Goal: Answer question/provide support: Share knowledge or assist other users

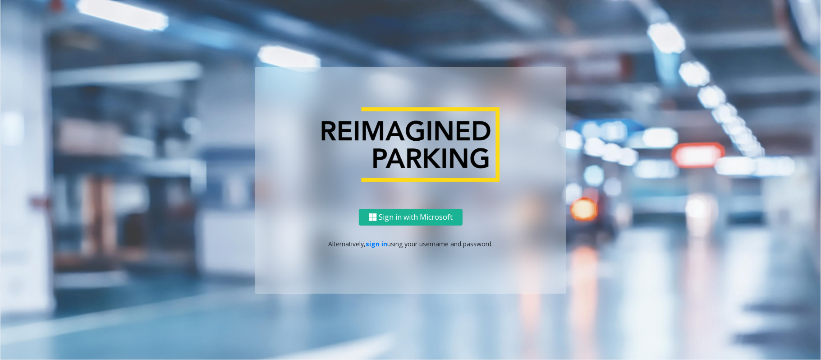
click at [377, 233] on div "Sign in with Microsoft Alternatively, sign in using your username and password." at bounding box center [410, 251] width 311 height 85
click at [375, 247] on p "Alternatively, sign in using your username and password." at bounding box center [410, 242] width 293 height 9
click at [376, 244] on link "sign in" at bounding box center [377, 243] width 22 height 9
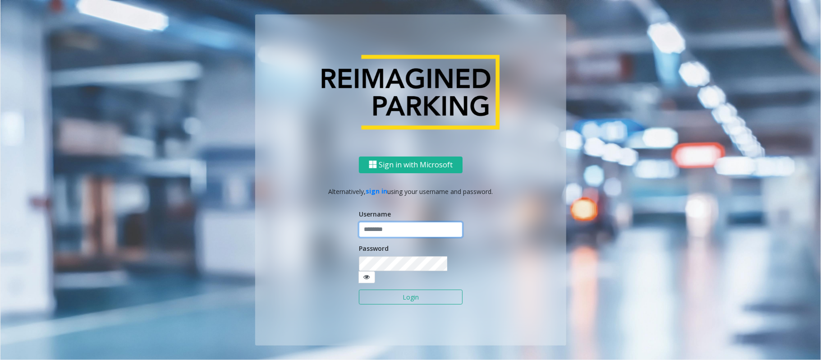
type input "*******"
click at [390, 270] on button "Login" at bounding box center [411, 296] width 104 height 15
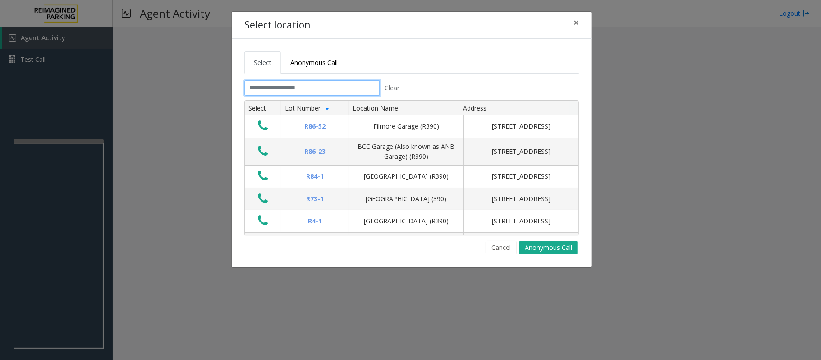
click at [287, 87] on input "text" at bounding box center [311, 87] width 135 height 15
click at [293, 87] on input "text" at bounding box center [311, 87] width 135 height 15
click at [324, 60] on span "Anonymous Call" at bounding box center [313, 62] width 47 height 9
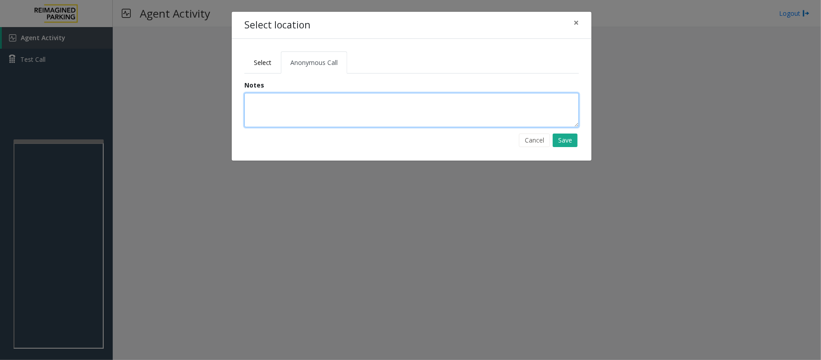
click at [308, 100] on textarea at bounding box center [411, 110] width 334 height 34
click at [263, 115] on textarea at bounding box center [411, 110] width 334 height 34
paste textarea "**********"
type textarea "**********"
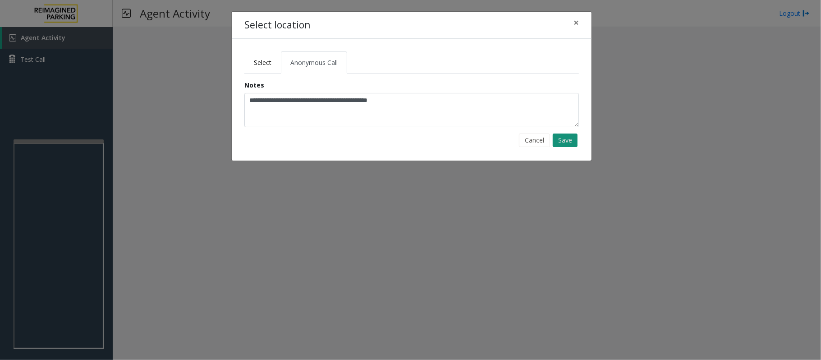
click at [572, 141] on button "Save" at bounding box center [565, 140] width 25 height 14
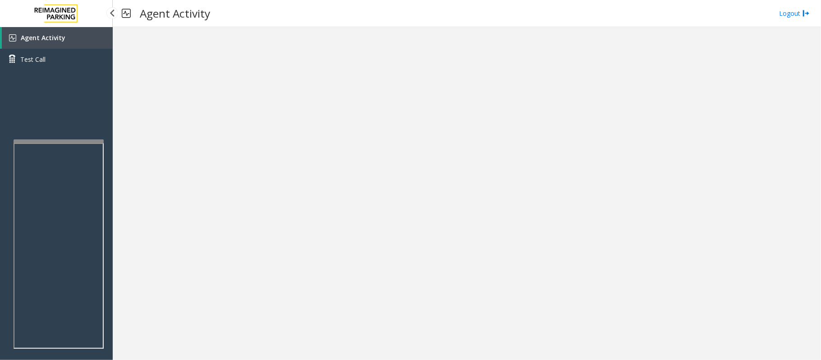
click at [42, 35] on span "Agent Activity" at bounding box center [43, 37] width 45 height 9
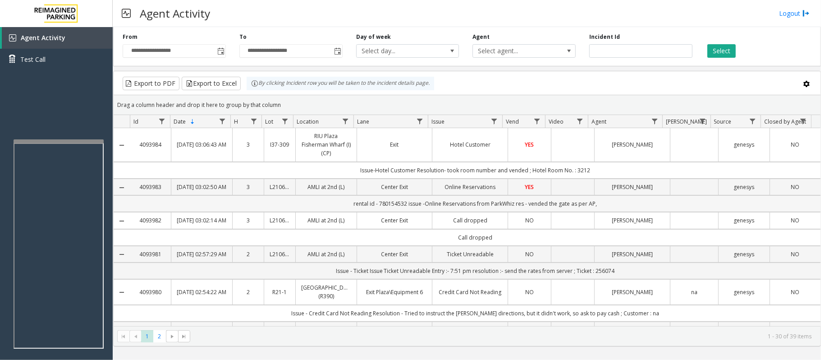
drag, startPoint x: 639, startPoint y: 212, endPoint x: 327, endPoint y: 215, distance: 312.4
click at [327, 212] on td "rental id - 780154532 issue -Online Reservations from ParkWhiz res - vended the…" at bounding box center [475, 203] width 691 height 17
click at [312, 209] on td "rental id - 780154532 issue -Online Reservations from ParkWhiz res - vended the…" at bounding box center [475, 203] width 691 height 17
drag, startPoint x: 318, startPoint y: 213, endPoint x: 609, endPoint y: 207, distance: 290.8
click at [609, 207] on td "rental id - 780154532 issue -Online Reservations from ParkWhiz res - vended the…" at bounding box center [475, 203] width 691 height 17
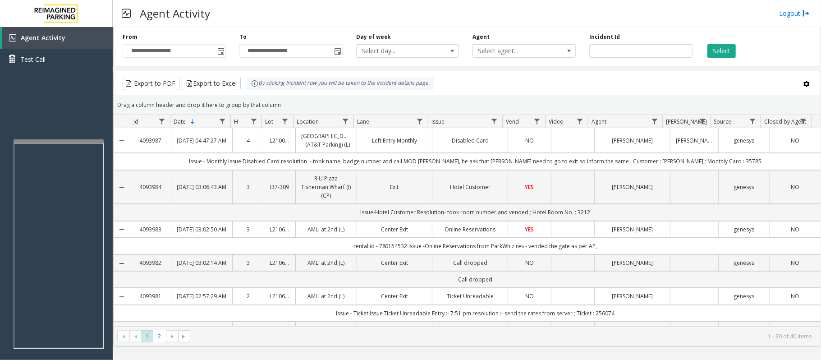
click at [166, 167] on td "Issue - Monthly Issue Disabled Card resolution :- took name, badge number and c…" at bounding box center [475, 161] width 691 height 17
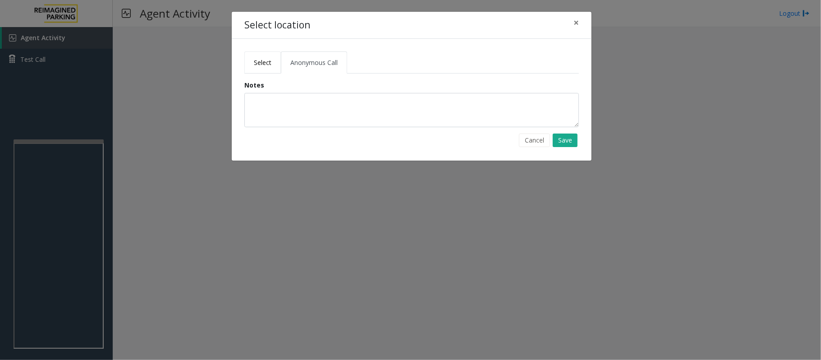
click at [274, 60] on link "Select" at bounding box center [262, 62] width 37 height 22
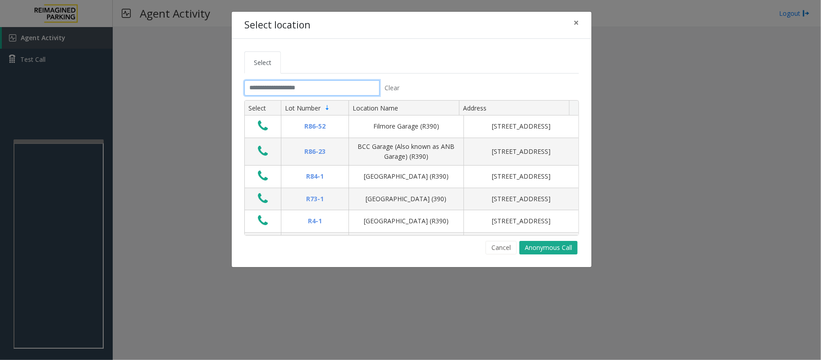
click at [284, 81] on input "text" at bounding box center [311, 87] width 135 height 15
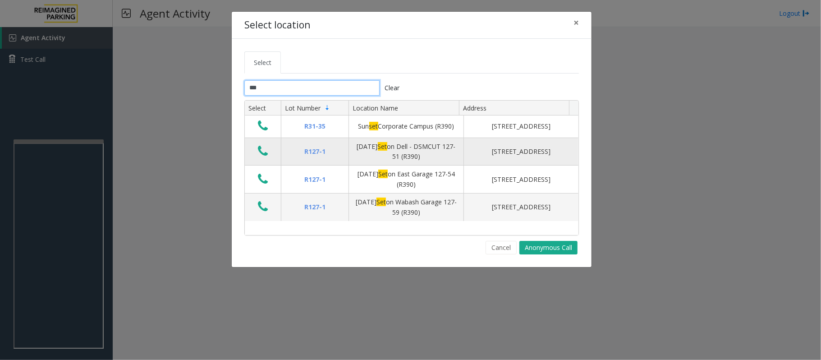
type input "***"
click at [261, 157] on icon "Data table" at bounding box center [263, 151] width 10 height 13
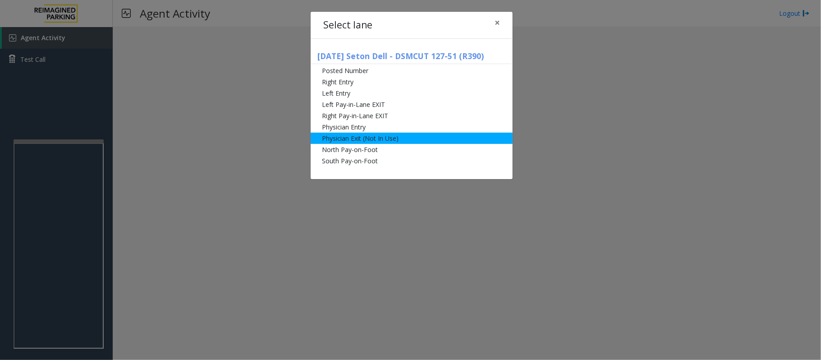
click at [362, 139] on li "Physician Exit (Not In Use)" at bounding box center [412, 138] width 202 height 11
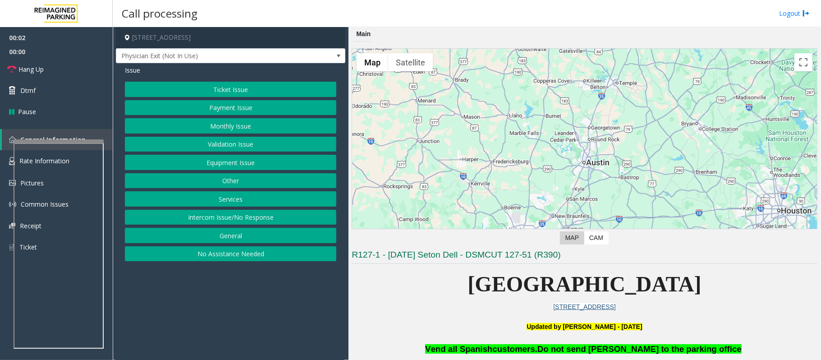
click at [230, 106] on button "Payment Issue" at bounding box center [230, 107] width 211 height 15
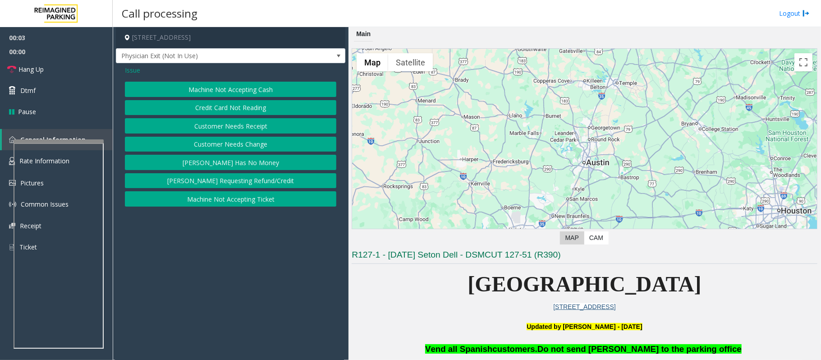
click at [227, 107] on button "Credit Card Not Reading" at bounding box center [230, 107] width 211 height 15
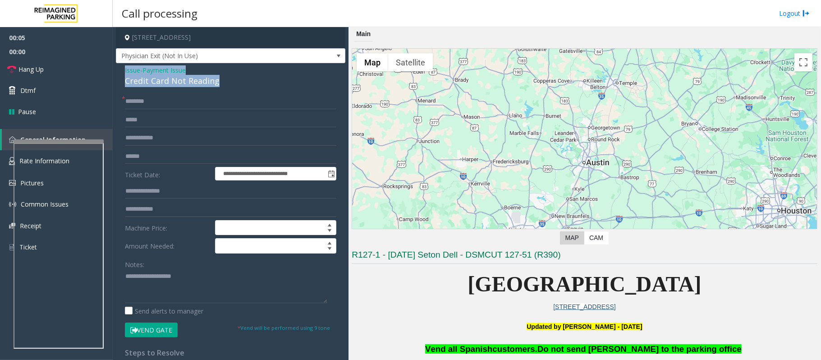
drag, startPoint x: 240, startPoint y: 81, endPoint x: 116, endPoint y: 71, distance: 124.8
click at [116, 71] on div "**********" at bounding box center [230, 287] width 229 height 448
copy div "Issue - Payment Issue Credit Card Not Reading"
click at [133, 270] on textarea at bounding box center [226, 286] width 202 height 34
paste textarea "**********"
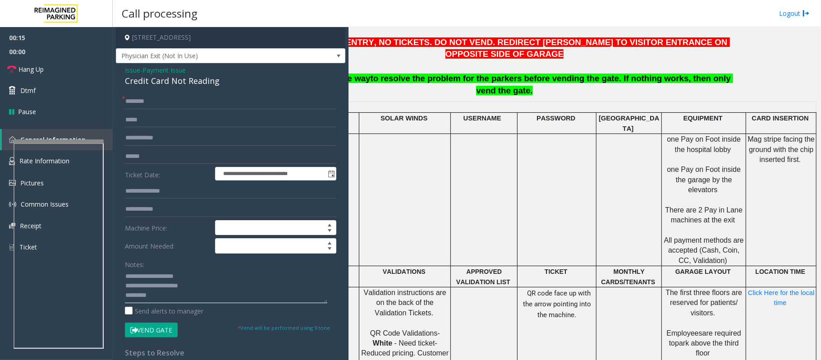
scroll to position [300, 88]
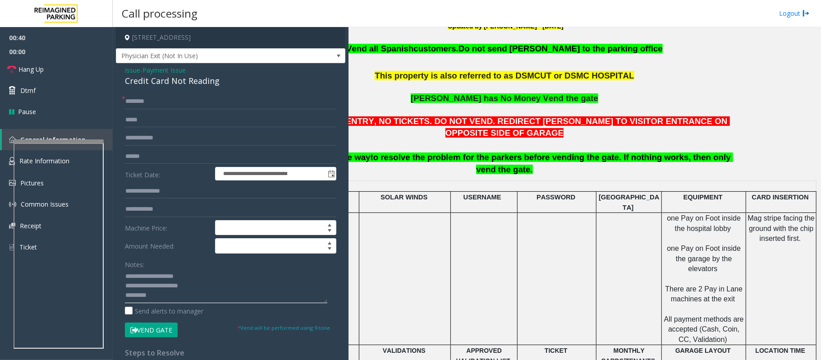
click at [157, 270] on textarea at bounding box center [226, 286] width 202 height 34
paste textarea "**********"
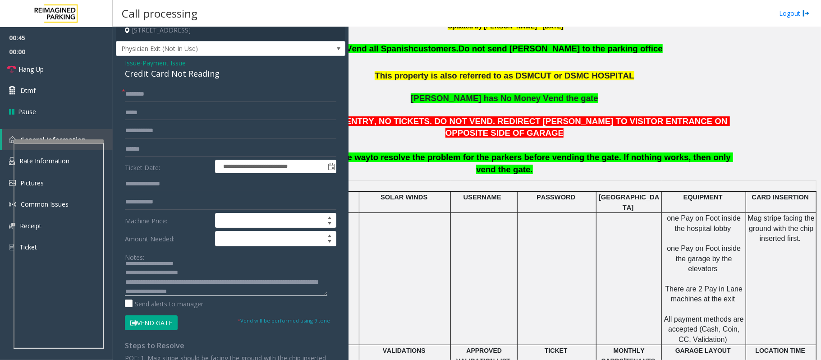
type textarea "**********"
click at [155, 150] on input "text" at bounding box center [230, 149] width 211 height 15
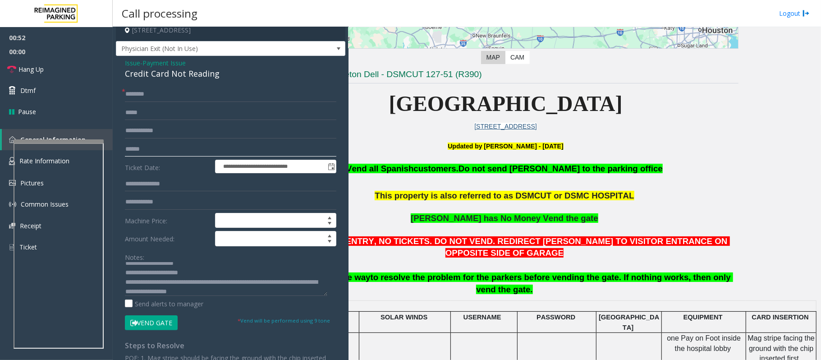
click at [142, 145] on input "text" at bounding box center [230, 149] width 211 height 15
type input "******"
click at [156, 94] on input "text" at bounding box center [230, 94] width 211 height 15
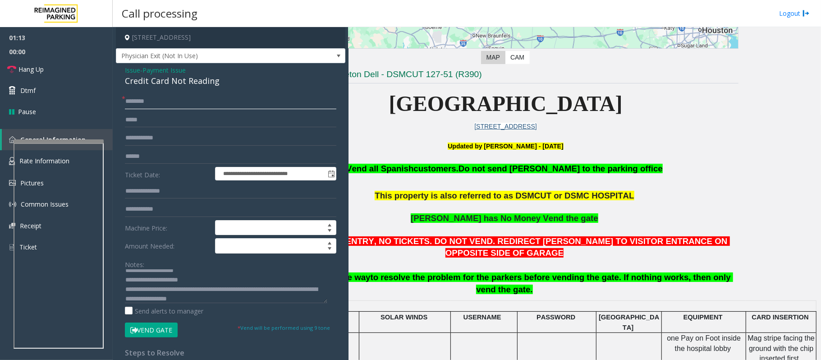
click at [143, 100] on input "text" at bounding box center [230, 101] width 211 height 15
click at [158, 101] on input "text" at bounding box center [230, 101] width 211 height 15
type input "*****"
click at [164, 270] on button "Vend Gate" at bounding box center [151, 329] width 53 height 15
click at [34, 88] on span "Dtmf" at bounding box center [27, 90] width 15 height 9
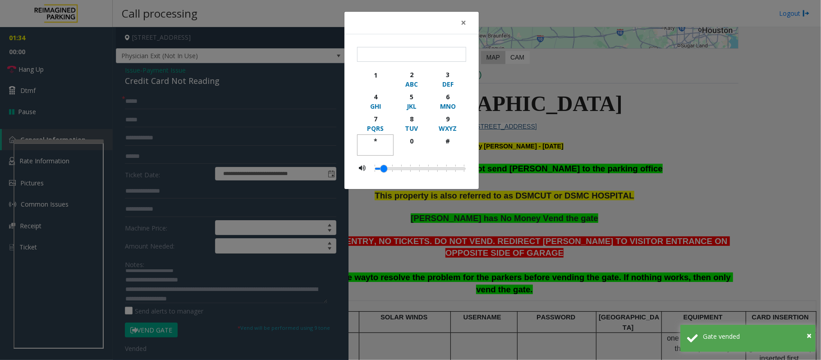
click at [377, 139] on div "*" at bounding box center [375, 140] width 25 height 9
click at [446, 115] on div "9" at bounding box center [447, 118] width 25 height 9
click at [446, 144] on div "#" at bounding box center [447, 140] width 25 height 9
click at [376, 133] on div "PQRS" at bounding box center [375, 128] width 25 height 9
click at [377, 140] on div "*" at bounding box center [375, 140] width 25 height 9
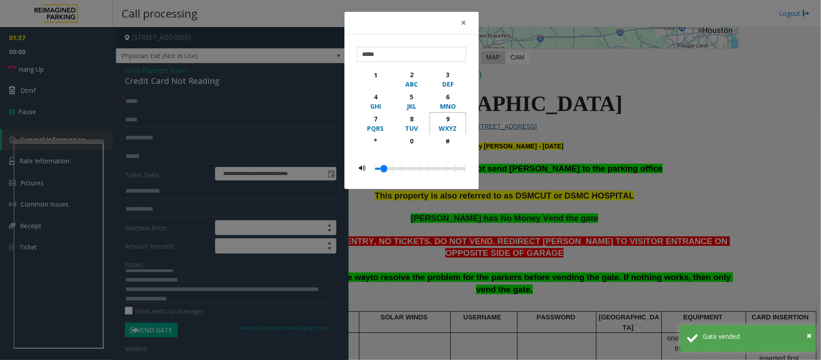
click at [446, 119] on div "9" at bounding box center [447, 118] width 25 height 9
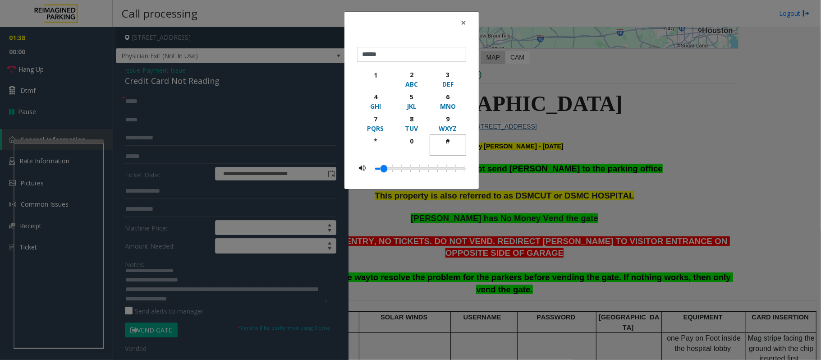
click at [446, 141] on div "#" at bounding box center [447, 140] width 25 height 9
type input "*******"
click at [464, 23] on span "×" at bounding box center [463, 22] width 5 height 13
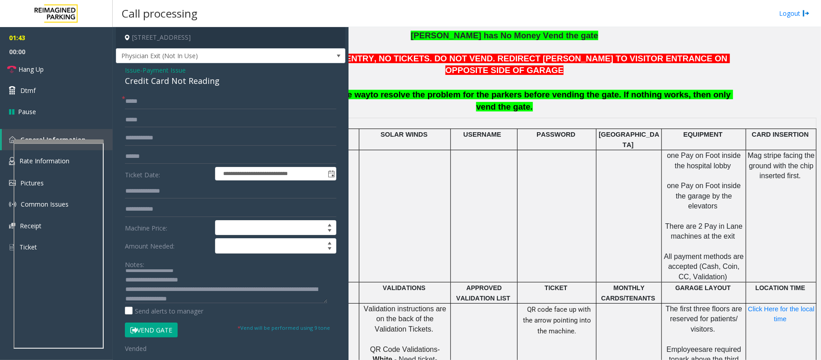
scroll to position [421, 88]
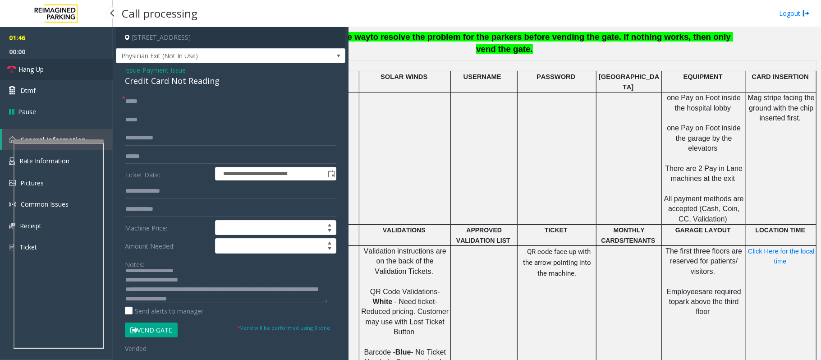
click at [33, 68] on span "Hang Up" at bounding box center [30, 68] width 25 height 9
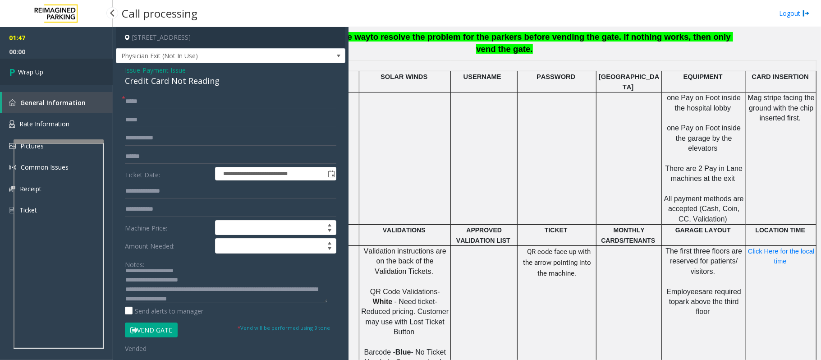
click at [33, 68] on span "Wrap Up" at bounding box center [30, 71] width 25 height 9
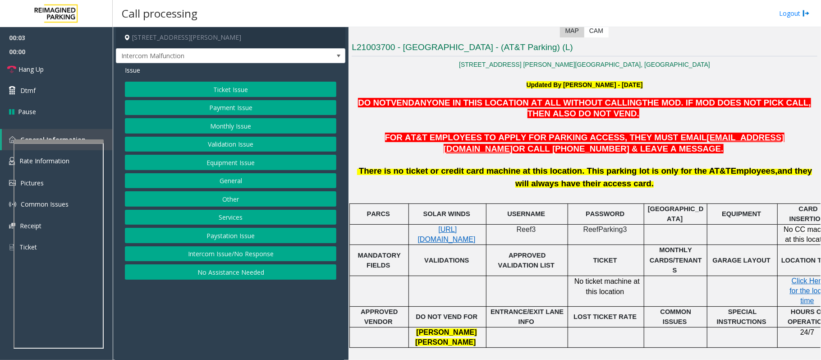
scroll to position [240, 0]
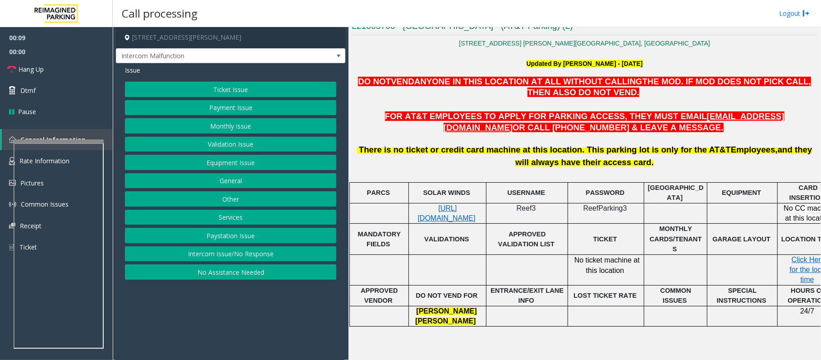
click at [224, 122] on button "Monthly Issue" at bounding box center [230, 125] width 211 height 15
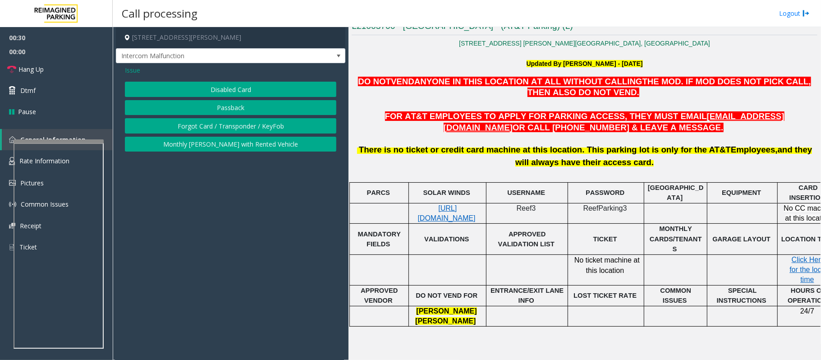
click at [137, 73] on span "Issue" at bounding box center [132, 69] width 15 height 9
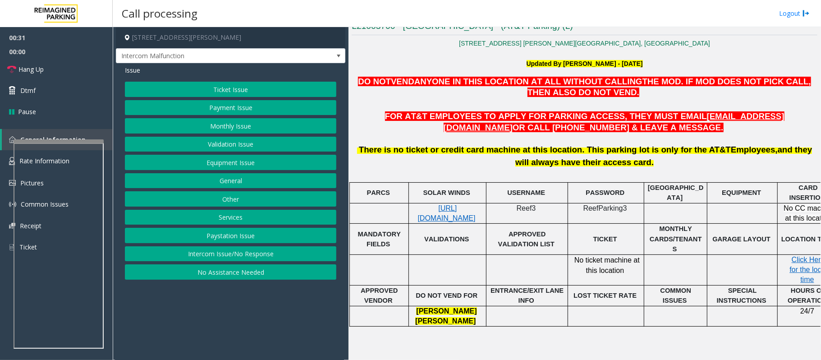
click at [229, 127] on button "Monthly Issue" at bounding box center [230, 125] width 211 height 15
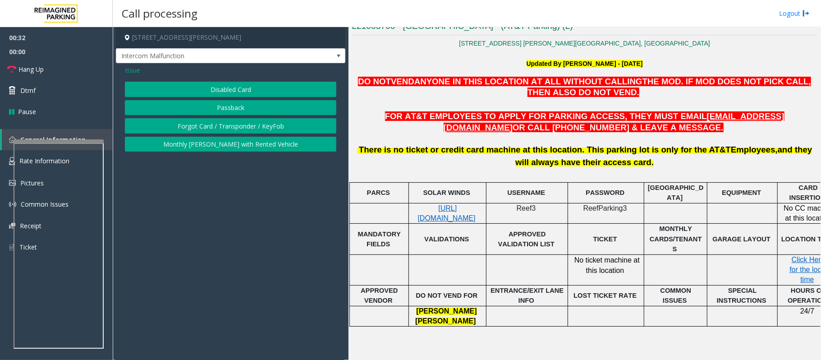
click at [240, 89] on button "Disabled Card" at bounding box center [230, 89] width 211 height 15
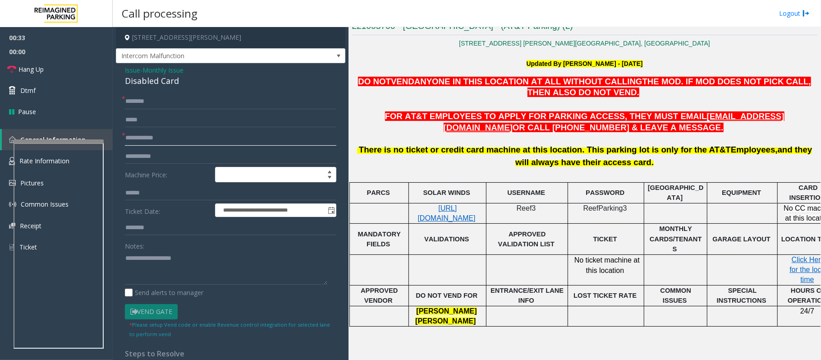
click at [158, 137] on input "text" at bounding box center [230, 137] width 211 height 15
type input "**********"
click at [171, 100] on input "text" at bounding box center [230, 101] width 211 height 15
drag, startPoint x: 198, startPoint y: 83, endPoint x: 123, endPoint y: 71, distance: 76.3
click at [123, 71] on div "**********" at bounding box center [230, 311] width 229 height 496
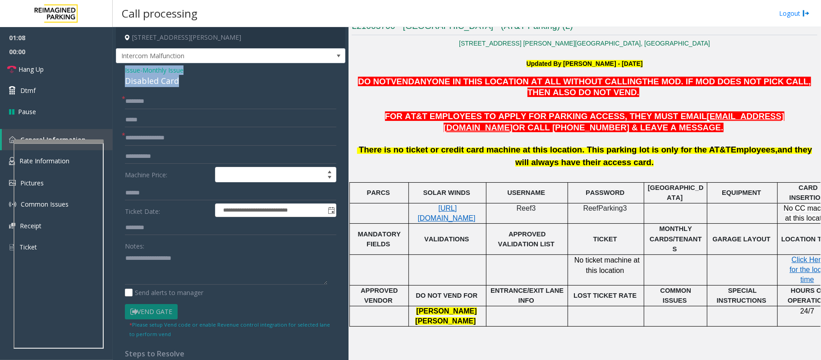
copy div "Issue - Monthly Issue Disabled Card"
paste textarea "**********"
click at [150, 267] on textarea at bounding box center [226, 268] width 202 height 34
type textarea "**********"
click at [142, 96] on input "text" at bounding box center [230, 101] width 211 height 15
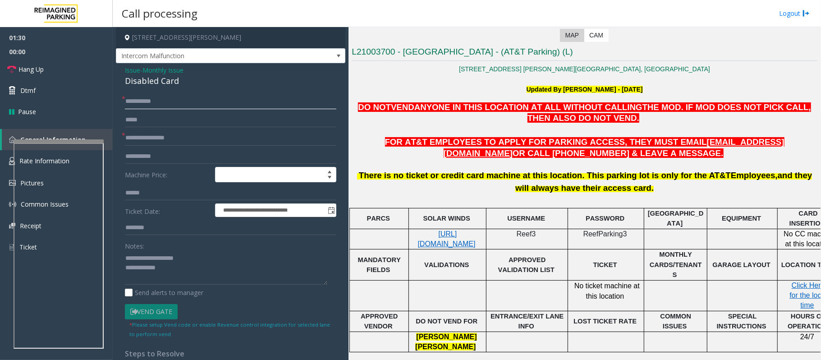
scroll to position [329, 0]
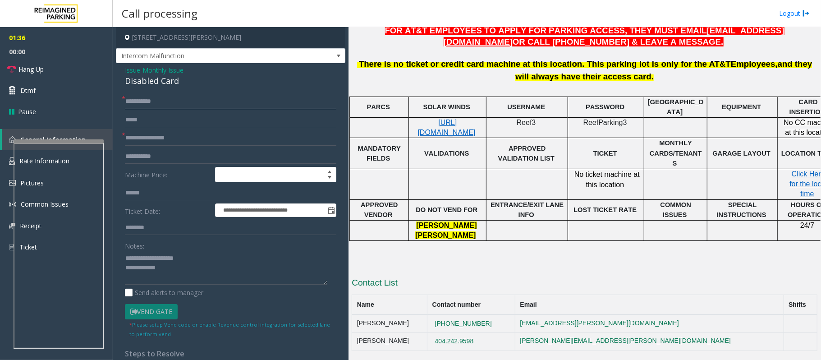
type input "**********"
drag, startPoint x: 537, startPoint y: 316, endPoint x: 455, endPoint y: 320, distance: 82.6
click at [455, 270] on td "[PHONE_NUMBER]" at bounding box center [471, 323] width 88 height 18
copy button "[PHONE_NUMBER]"
click at [197, 269] on textarea at bounding box center [226, 268] width 202 height 34
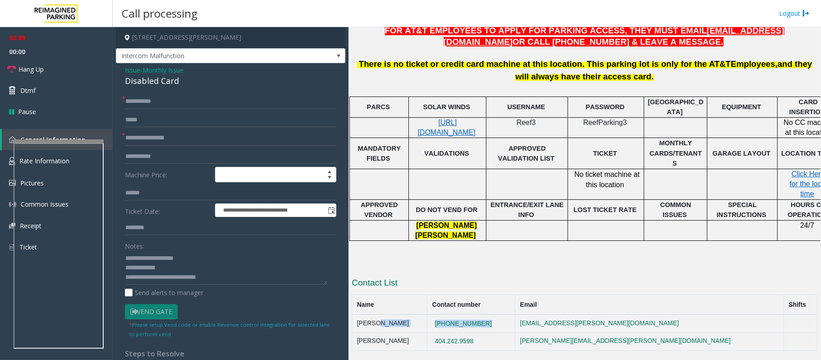
drag, startPoint x: 505, startPoint y: 312, endPoint x: 375, endPoint y: 312, distance: 129.8
click at [375, 270] on tr "[PERSON_NAME] [PHONE_NUMBER] [EMAIL_ADDRESS][PERSON_NAME][DOMAIN_NAME]" at bounding box center [584, 323] width 465 height 18
click at [515, 270] on th "Contact number" at bounding box center [471, 305] width 88 height 20
drag, startPoint x: 527, startPoint y: 312, endPoint x: 352, endPoint y: 310, distance: 174.5
click at [352, 270] on tr "[PERSON_NAME] [PHONE_NUMBER] [EMAIL_ADDRESS][PERSON_NAME][DOMAIN_NAME]" at bounding box center [584, 323] width 465 height 18
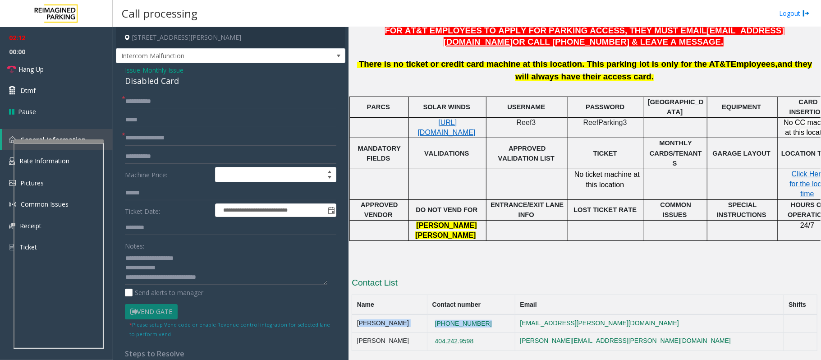
copy tr "[PERSON_NAME] [PHONE_NUMBER]"
click at [248, 270] on textarea at bounding box center [226, 268] width 202 height 34
paste textarea "**********"
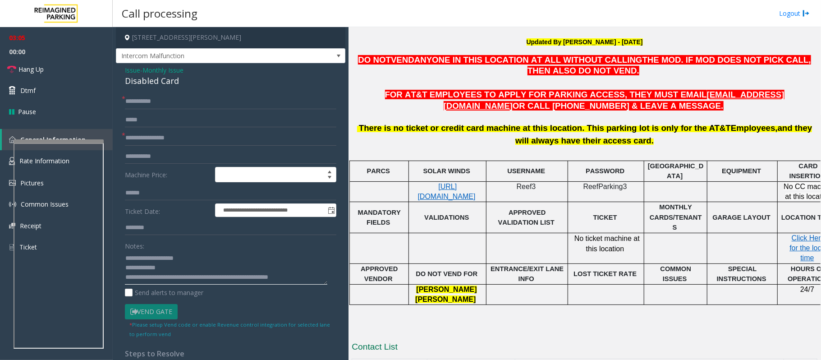
scroll to position [269, 0]
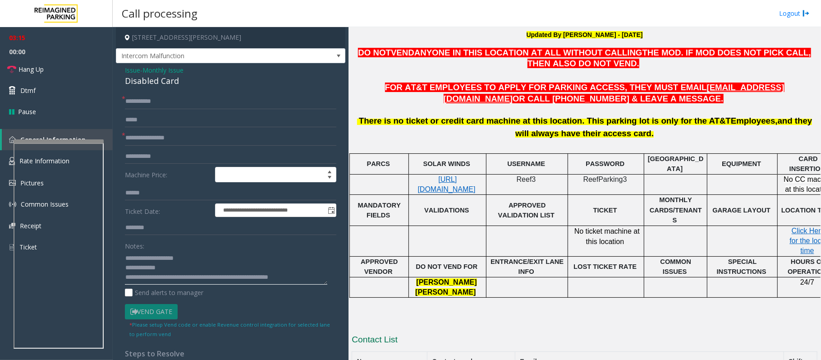
click at [324, 270] on textarea at bounding box center [226, 268] width 202 height 34
click at [63, 69] on link "Hang Up" at bounding box center [56, 69] width 113 height 21
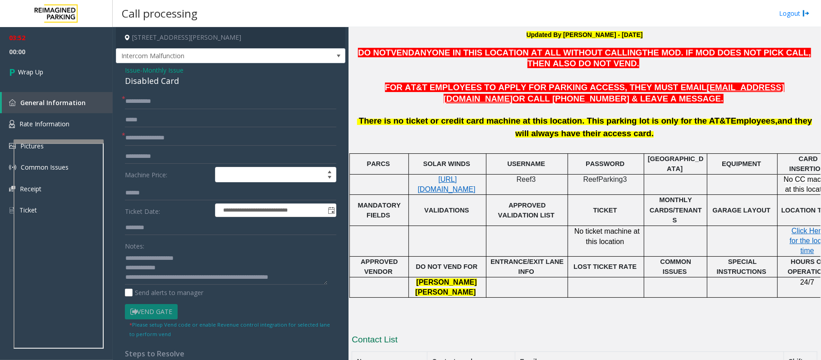
click at [320, 270] on textarea at bounding box center [226, 268] width 202 height 34
click at [318, 270] on textarea at bounding box center [226, 268] width 202 height 34
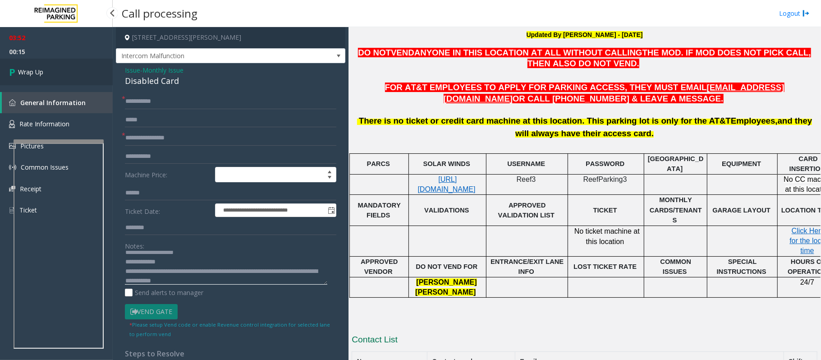
type textarea "**********"
click at [53, 73] on link "Wrap Up" at bounding box center [56, 72] width 113 height 27
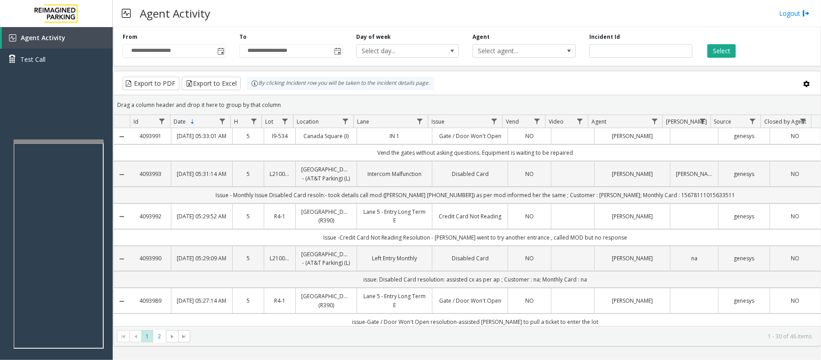
click at [215, 203] on td "Issue - Monthly Issue Disabled Card resoln:- took details call mod ([PERSON_NAM…" at bounding box center [475, 195] width 691 height 17
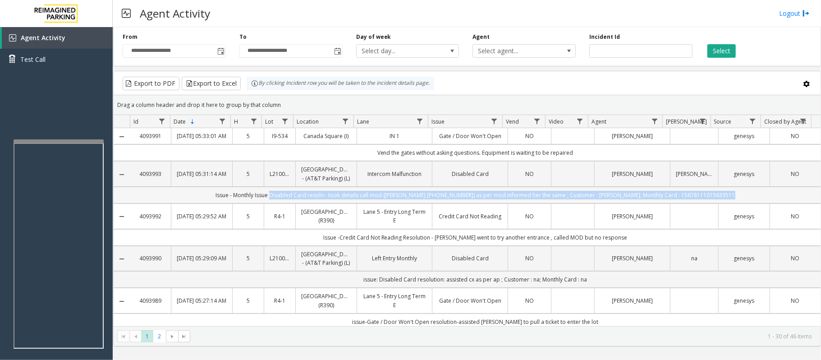
drag, startPoint x: 298, startPoint y: 215, endPoint x: 783, endPoint y: 197, distance: 485.8
click at [615, 197] on td "Issue - Monthly Issue Disabled Card resoln:- took details call mod ([PERSON_NAM…" at bounding box center [475, 195] width 691 height 17
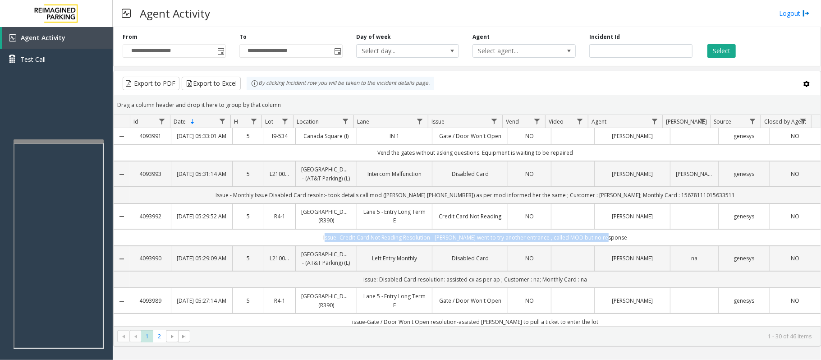
drag, startPoint x: 638, startPoint y: 247, endPoint x: 321, endPoint y: 246, distance: 316.9
click at [321, 246] on td "Issue -Credit Card Not Reading Resolution - [PERSON_NAME] went to try another e…" at bounding box center [475, 237] width 691 height 17
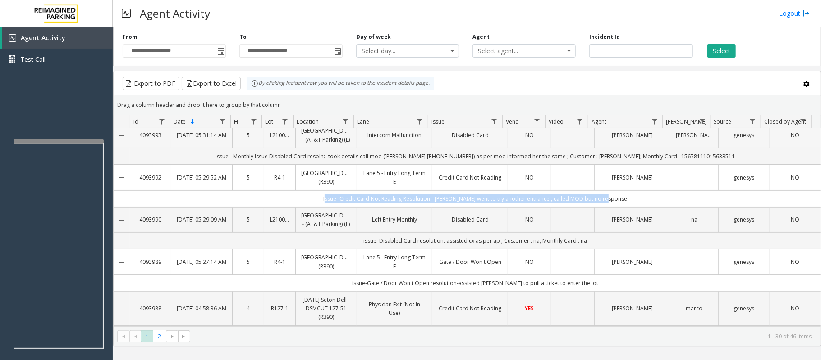
scroll to position [60, 0]
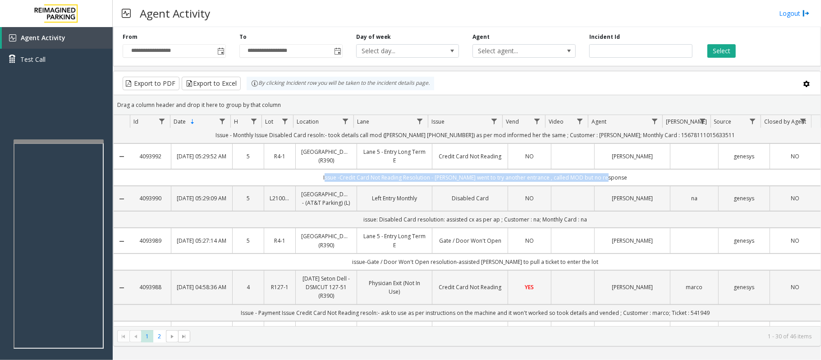
drag, startPoint x: 614, startPoint y: 226, endPoint x: 323, endPoint y: 246, distance: 291.5
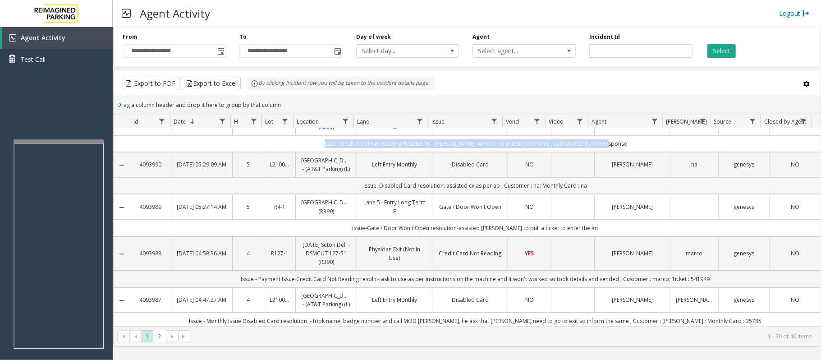
scroll to position [120, 0]
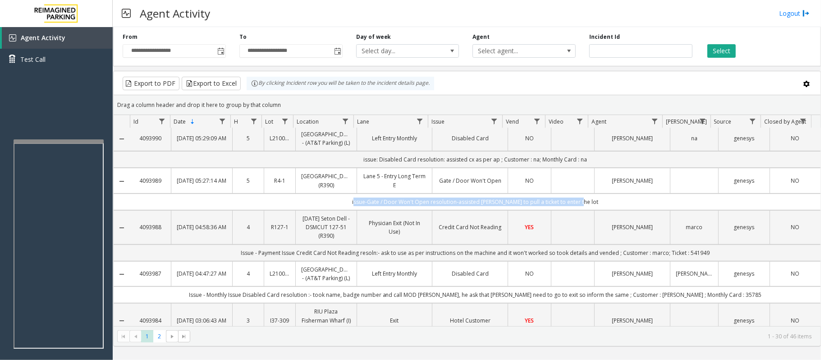
drag, startPoint x: 601, startPoint y: 210, endPoint x: 359, endPoint y: 216, distance: 242.2
click at [359, 210] on td "issue-Gate / Door Won't Open resolution-assisted [PERSON_NAME] to pull a ticket…" at bounding box center [475, 201] width 691 height 17
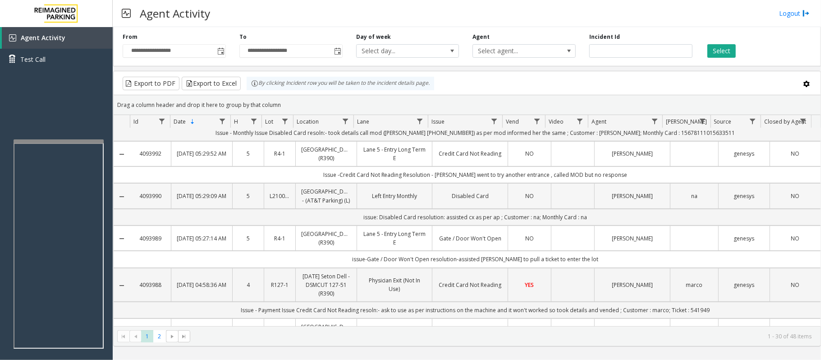
scroll to position [180, 0]
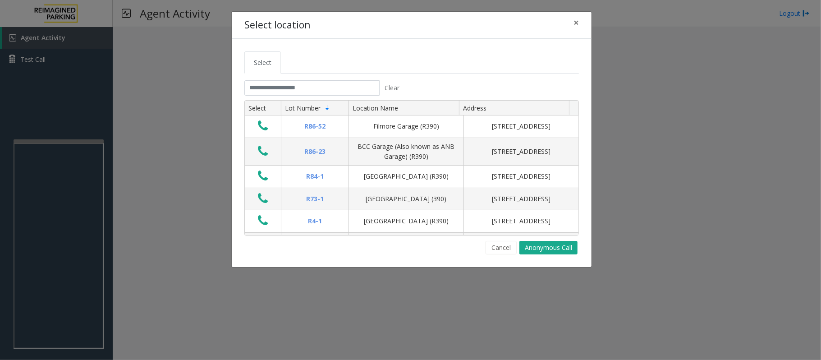
click at [342, 73] on ul "Select" at bounding box center [411, 62] width 334 height 22
click at [329, 92] on input "text" at bounding box center [311, 87] width 135 height 15
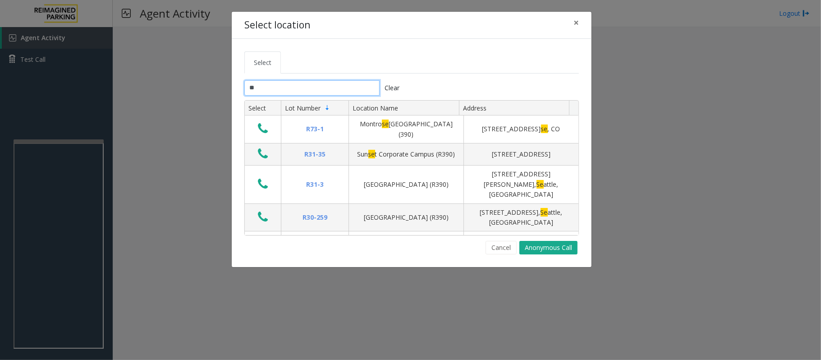
click at [285, 82] on input "**" at bounding box center [311, 87] width 135 height 15
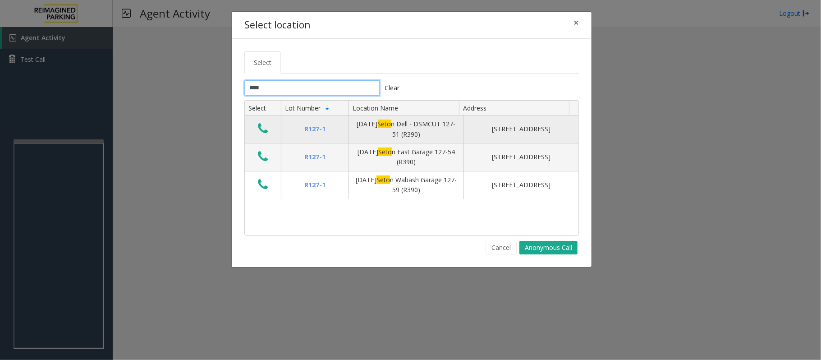
type input "****"
click at [271, 128] on td "Data table" at bounding box center [263, 129] width 36 height 28
click at [270, 134] on button "Data table" at bounding box center [262, 129] width 15 height 14
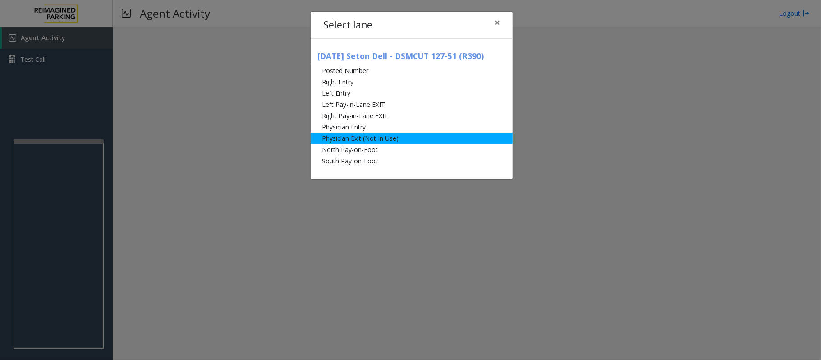
click at [376, 137] on li "Physician Exit (Not In Use)" at bounding box center [412, 138] width 202 height 11
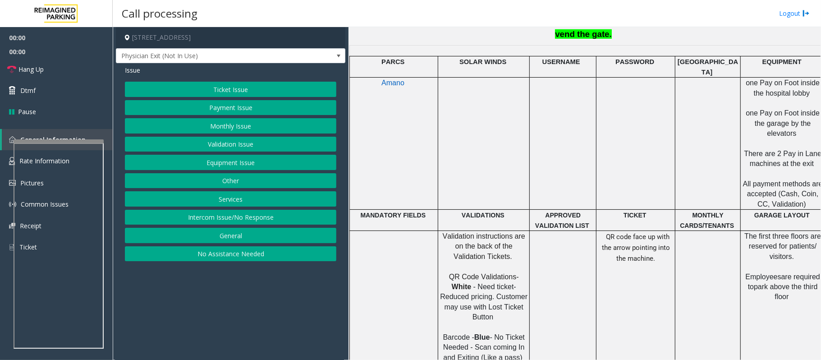
scroll to position [481, 0]
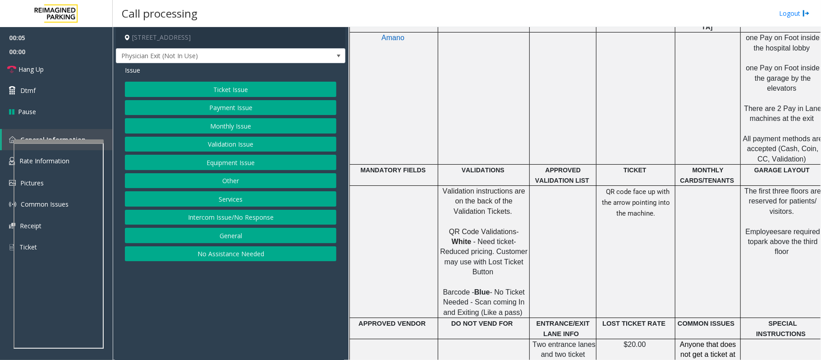
click at [227, 83] on button "Ticket Issue" at bounding box center [230, 89] width 211 height 15
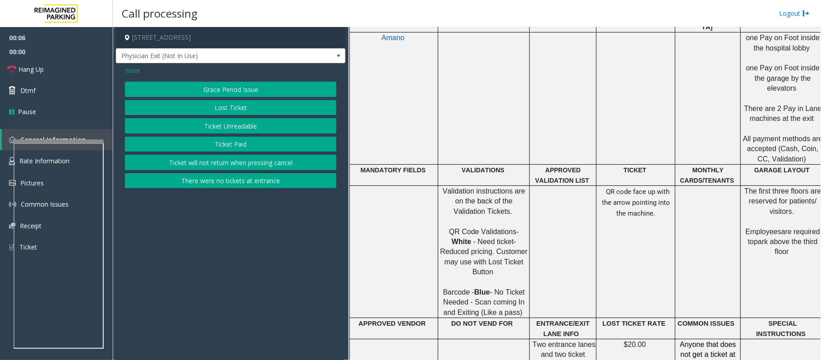
click at [186, 128] on button "Ticket Unreadable" at bounding box center [230, 125] width 211 height 15
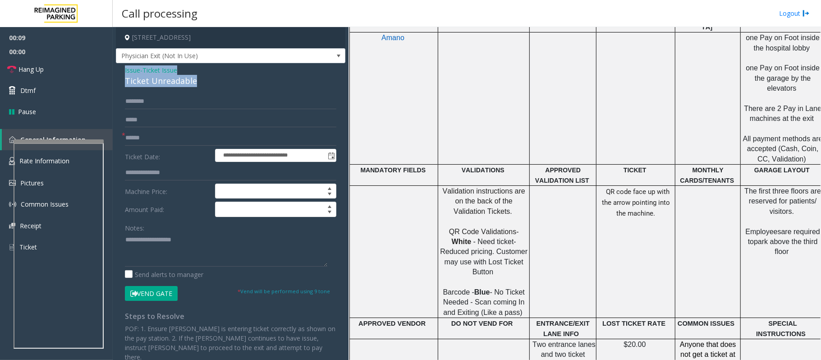
drag, startPoint x: 214, startPoint y: 82, endPoint x: 118, endPoint y: 69, distance: 96.8
click at [118, 69] on div "**********" at bounding box center [230, 254] width 229 height 383
copy div "Issue - Ticket Issue Ticket Unreadable"
paste textarea "**********"
click at [150, 244] on textarea at bounding box center [226, 250] width 202 height 34
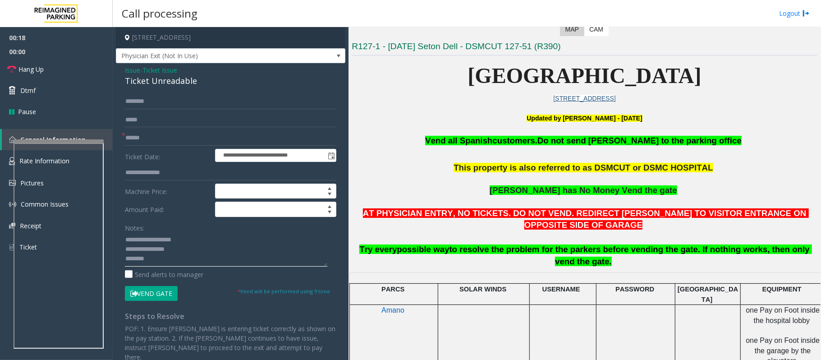
scroll to position [180, 0]
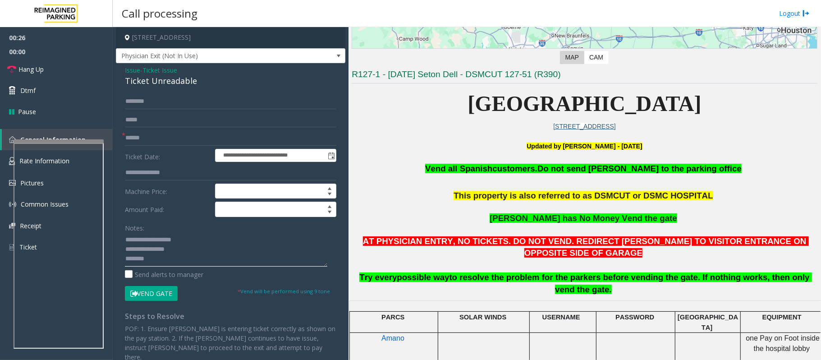
click at [163, 260] on textarea at bounding box center [226, 250] width 202 height 34
paste textarea "**********"
type textarea "**********"
click at [160, 137] on input "text" at bounding box center [230, 137] width 211 height 15
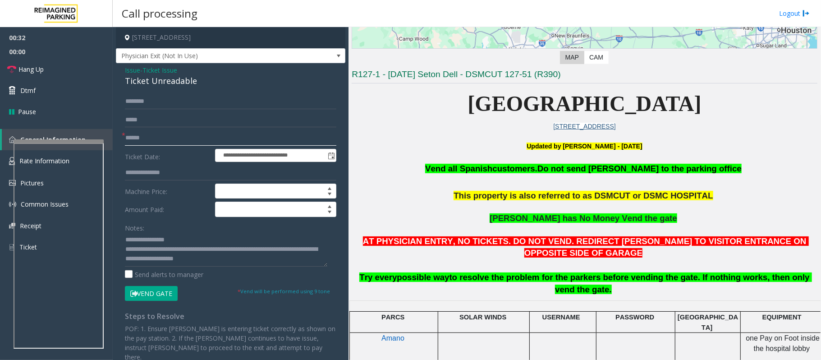
type input "******"
click at [166, 103] on input "text" at bounding box center [230, 101] width 211 height 15
type input "*****"
click at [80, 98] on link "Dtmf" at bounding box center [56, 90] width 113 height 21
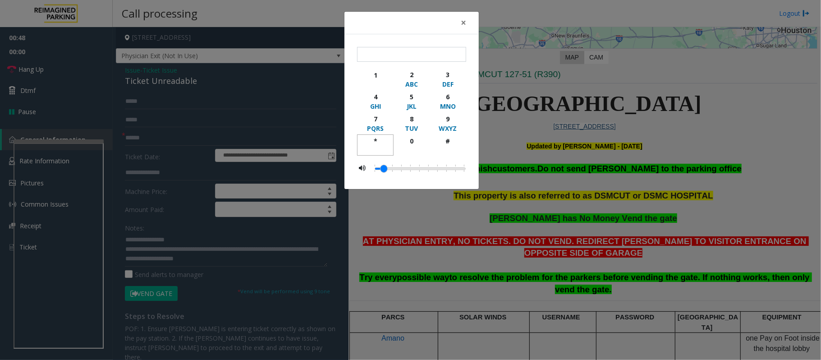
click at [386, 138] on div "*" at bounding box center [375, 140] width 25 height 9
click at [439, 119] on div "9" at bounding box center [447, 118] width 25 height 9
click at [441, 142] on div "#" at bounding box center [447, 140] width 25 height 9
click at [376, 141] on div "*" at bounding box center [375, 140] width 25 height 9
click at [453, 120] on div "9" at bounding box center [447, 118] width 25 height 9
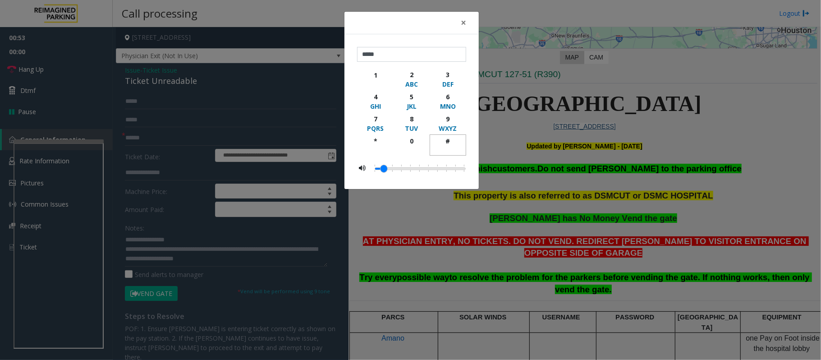
click at [446, 143] on div "#" at bounding box center [447, 140] width 25 height 9
type input "******"
click at [465, 23] on span "×" at bounding box center [463, 22] width 5 height 13
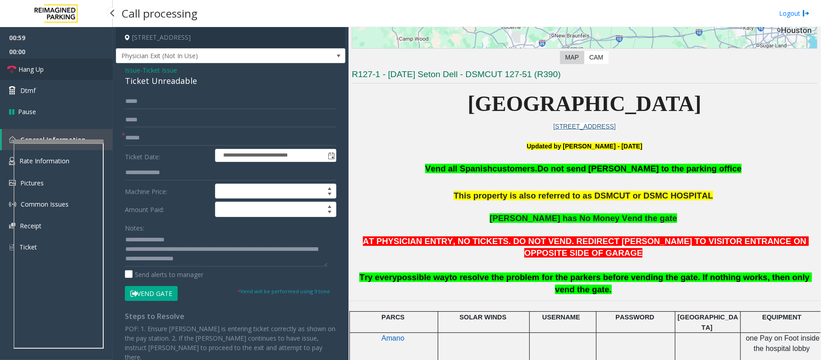
click at [44, 66] on span "Hang Up" at bounding box center [30, 68] width 25 height 9
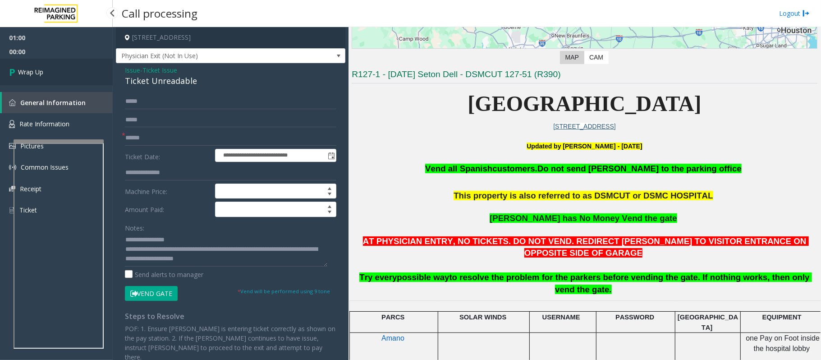
click at [44, 66] on link "Wrap Up" at bounding box center [56, 72] width 113 height 27
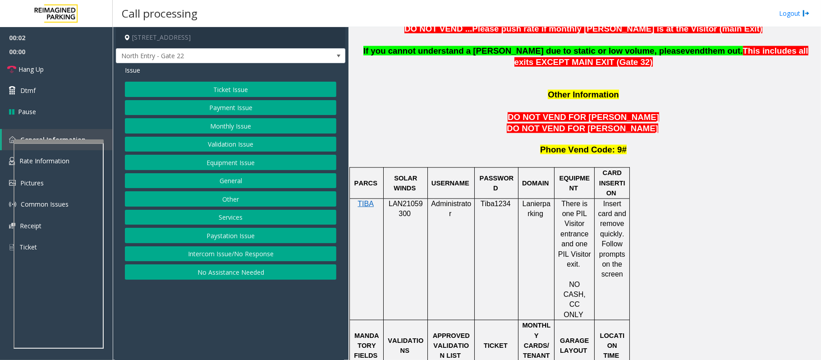
scroll to position [781, 0]
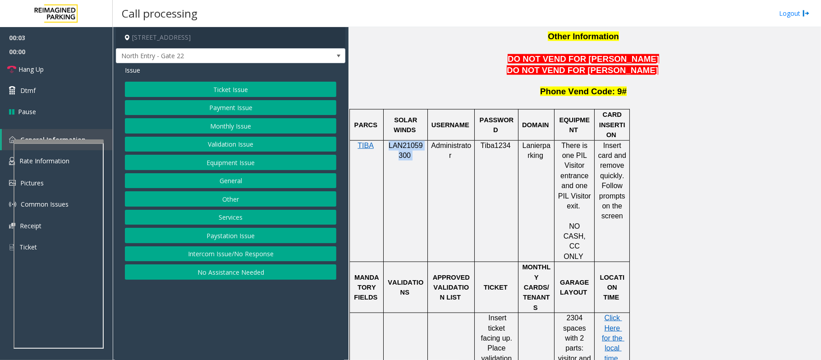
drag, startPoint x: 425, startPoint y: 107, endPoint x: 388, endPoint y: 100, distance: 37.1
click at [388, 141] on div "LAN21059300" at bounding box center [406, 166] width 44 height 50
copy p "LAN21059300"
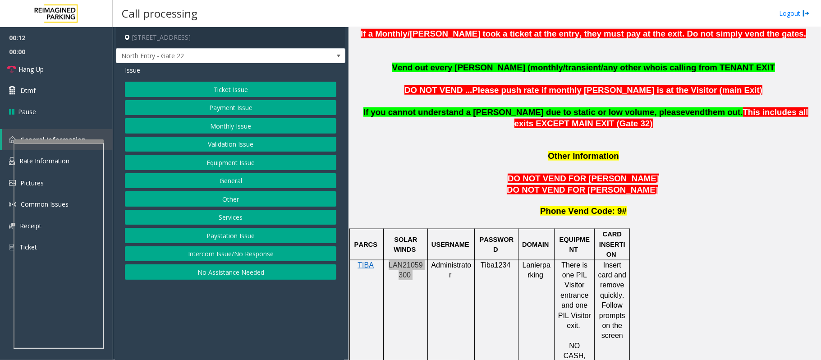
scroll to position [661, 0]
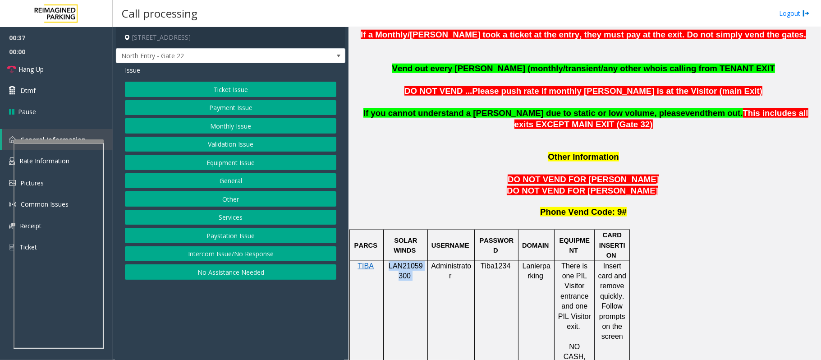
click at [230, 197] on button "Other" at bounding box center [230, 198] width 211 height 15
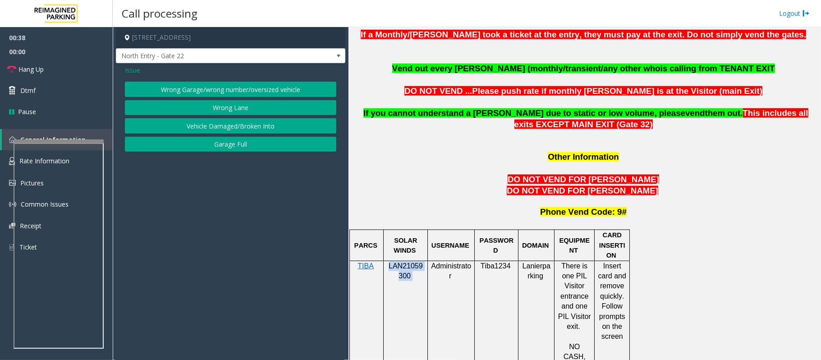
click at [224, 107] on button "Wrong Lane" at bounding box center [230, 107] width 211 height 15
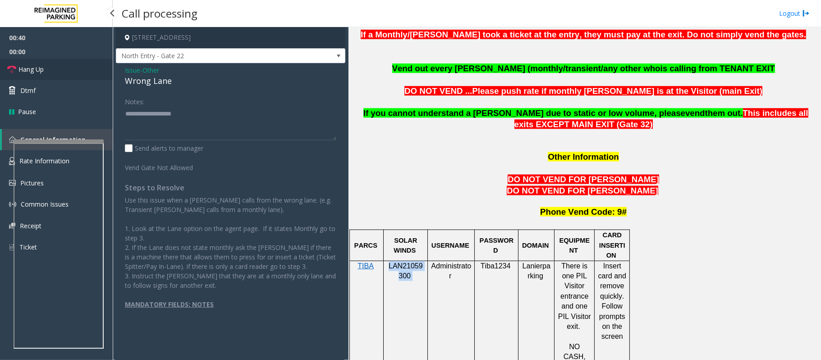
click at [72, 67] on link "Hang Up" at bounding box center [56, 69] width 113 height 21
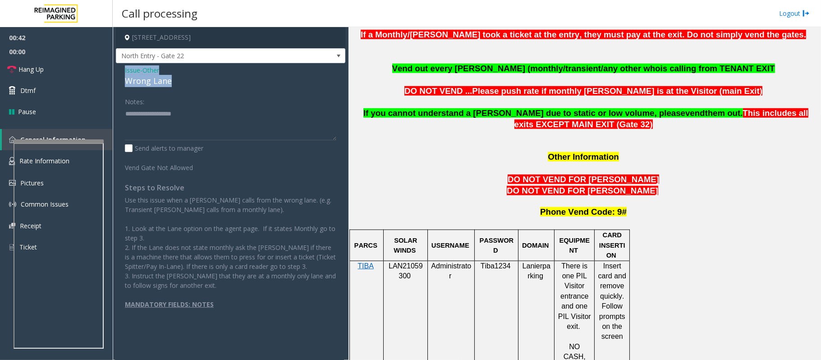
drag, startPoint x: 190, startPoint y: 80, endPoint x: 118, endPoint y: 72, distance: 72.1
click at [118, 72] on div "Issue - Other Wrong Lane Notes: Send alerts to manager Vend Gate Not Allowed St…" at bounding box center [230, 200] width 229 height 274
copy div "Issue - Other Wrong Lane"
click at [133, 123] on textarea at bounding box center [230, 123] width 211 height 34
paste textarea "**********"
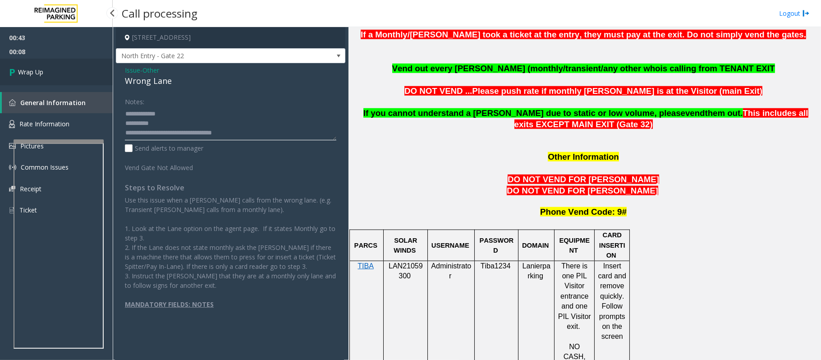
type textarea "**********"
click at [41, 73] on span "Wrap Up" at bounding box center [30, 71] width 25 height 9
